Goal: Check status

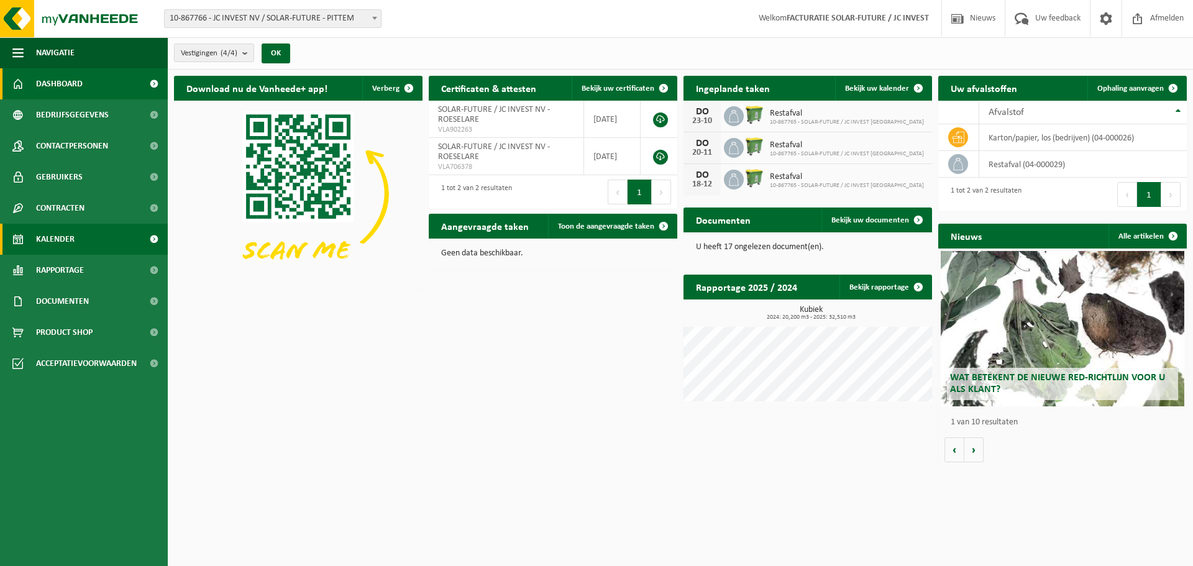
click at [104, 235] on link "Kalender" at bounding box center [84, 239] width 168 height 31
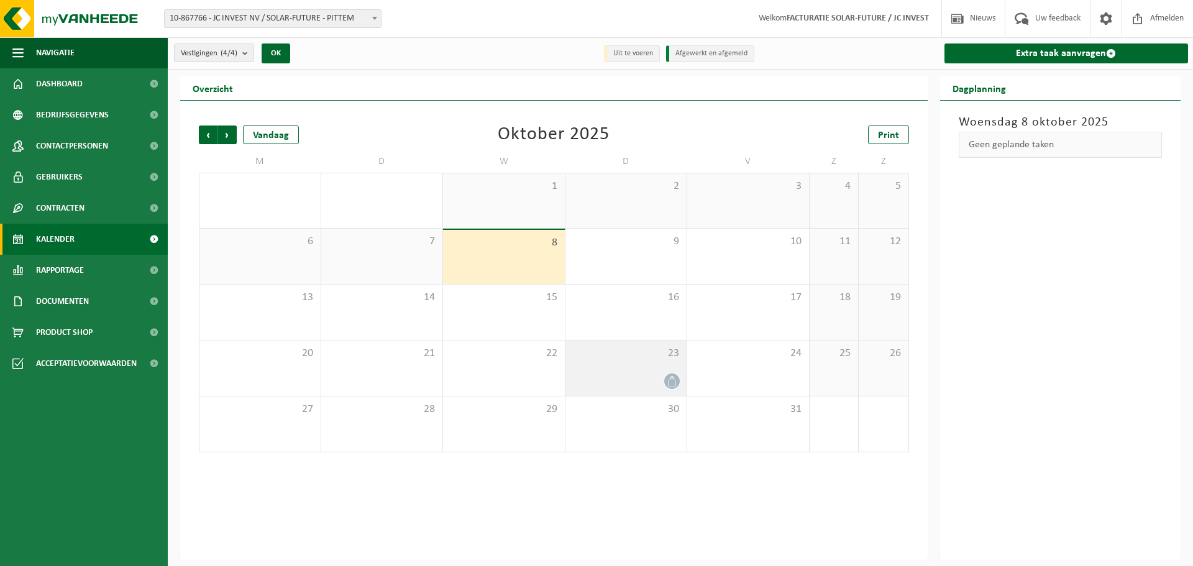
click at [637, 376] on div at bounding box center [626, 381] width 109 height 17
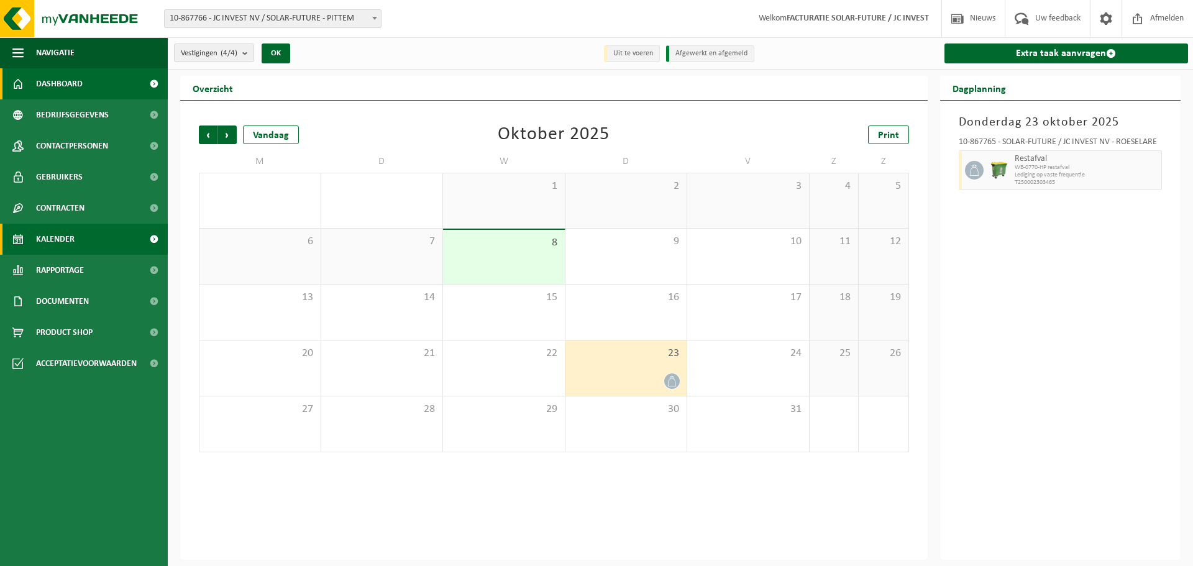
click at [76, 77] on span "Dashboard" at bounding box center [59, 83] width 47 height 31
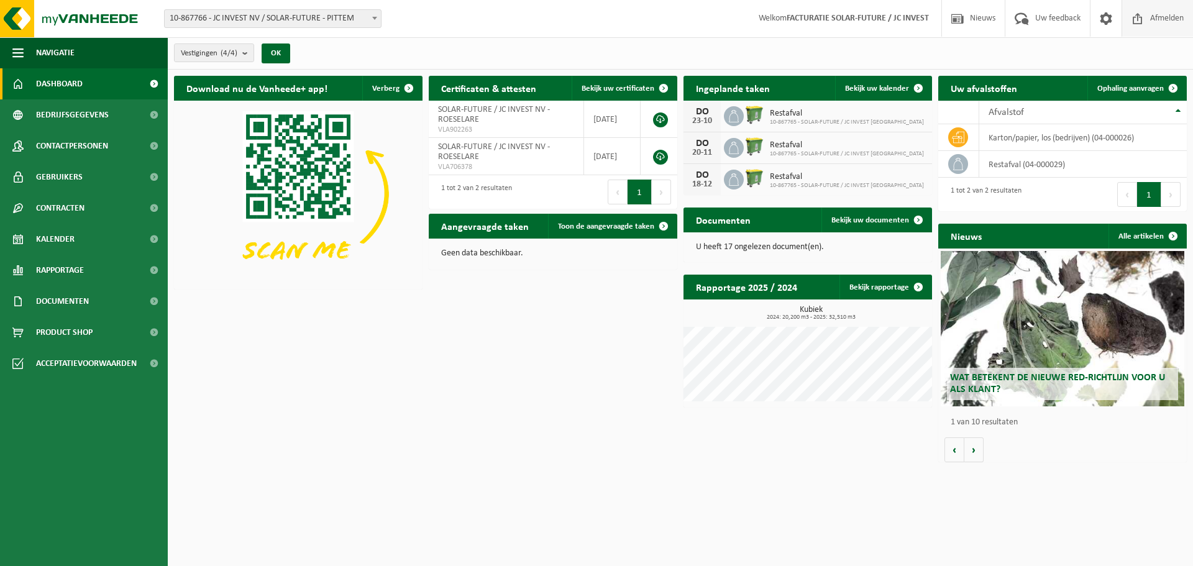
click at [1172, 18] on span "Afmelden" at bounding box center [1167, 18] width 40 height 37
